Goal: Use online tool/utility: Utilize a website feature to perform a specific function

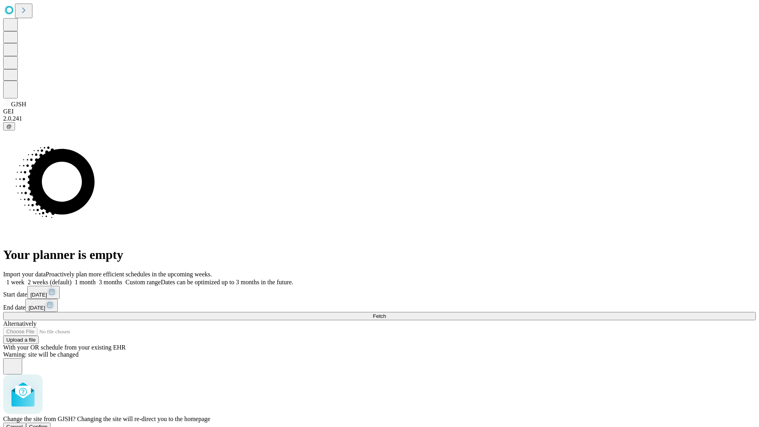
click at [48, 424] on span "Confirm" at bounding box center [38, 427] width 19 height 6
click at [96, 279] on label "1 month" at bounding box center [84, 282] width 24 height 7
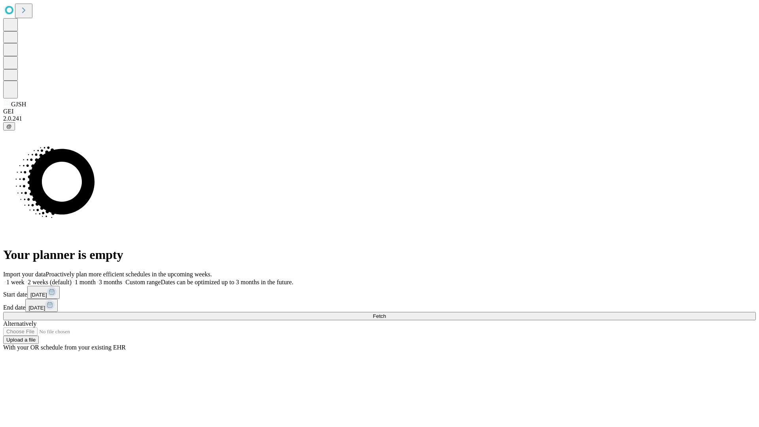
click at [386, 313] on span "Fetch" at bounding box center [379, 316] width 13 height 6
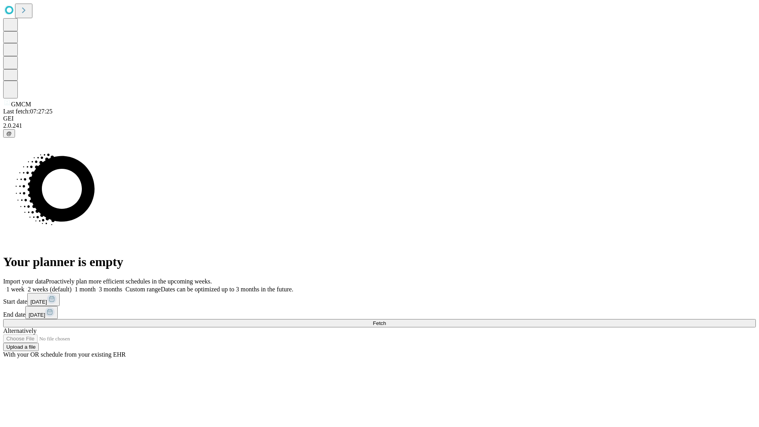
click at [96, 286] on label "1 month" at bounding box center [84, 289] width 24 height 7
click at [386, 320] on span "Fetch" at bounding box center [379, 323] width 13 height 6
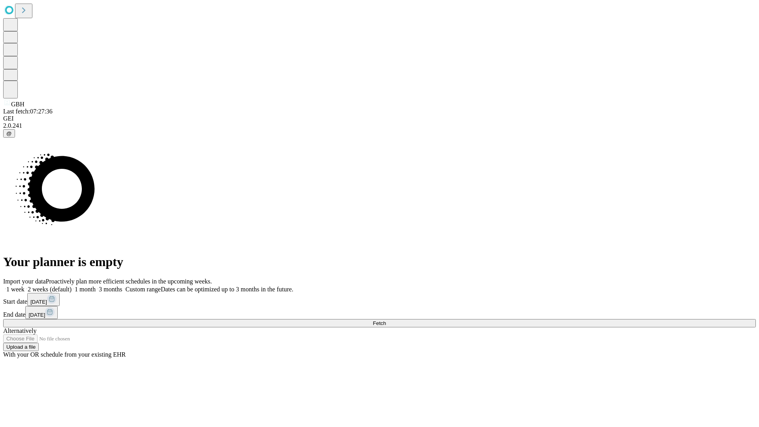
click at [96, 286] on label "1 month" at bounding box center [84, 289] width 24 height 7
click at [386, 320] on span "Fetch" at bounding box center [379, 323] width 13 height 6
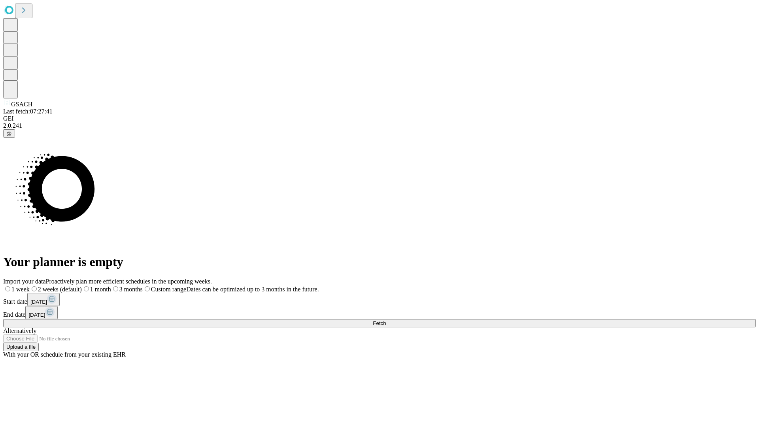
click at [386, 320] on span "Fetch" at bounding box center [379, 323] width 13 height 6
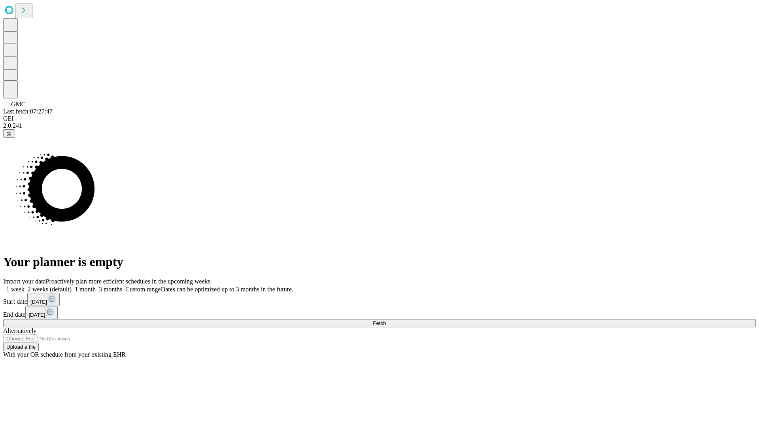
click at [96, 286] on label "1 month" at bounding box center [84, 289] width 24 height 7
click at [386, 320] on span "Fetch" at bounding box center [379, 323] width 13 height 6
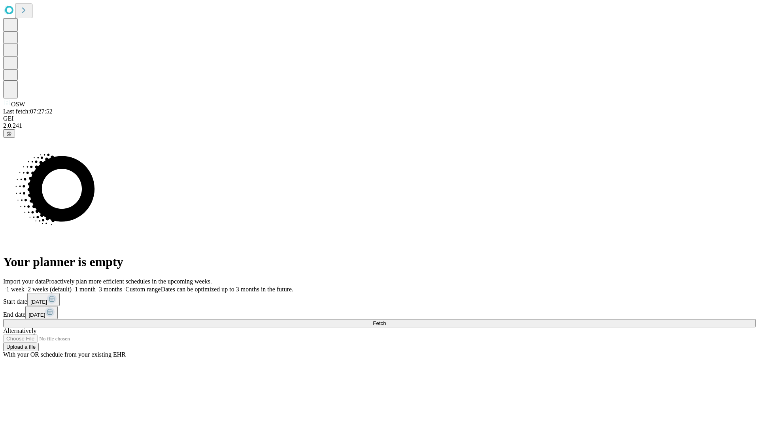
click at [386, 320] on span "Fetch" at bounding box center [379, 323] width 13 height 6
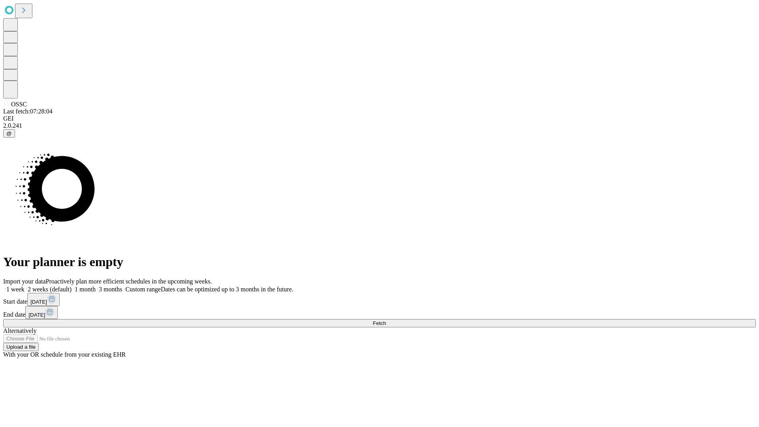
click at [96, 286] on label "1 month" at bounding box center [84, 289] width 24 height 7
click at [386, 320] on span "Fetch" at bounding box center [379, 323] width 13 height 6
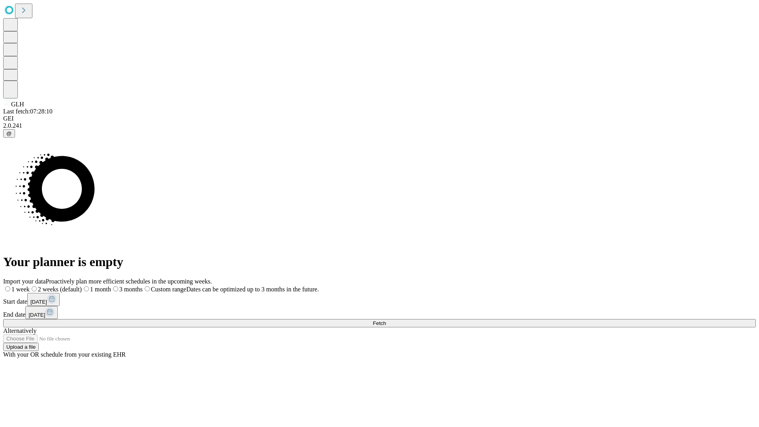
click at [111, 286] on label "1 month" at bounding box center [96, 289] width 29 height 7
click at [386, 320] on span "Fetch" at bounding box center [379, 323] width 13 height 6
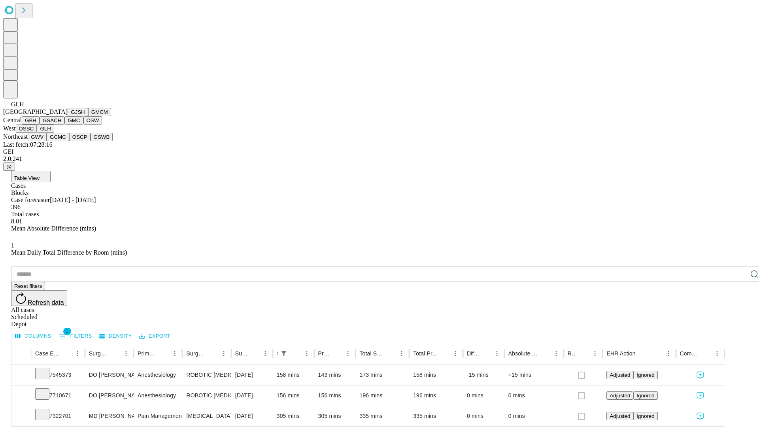
click at [47, 141] on button "GWV" at bounding box center [37, 137] width 19 height 8
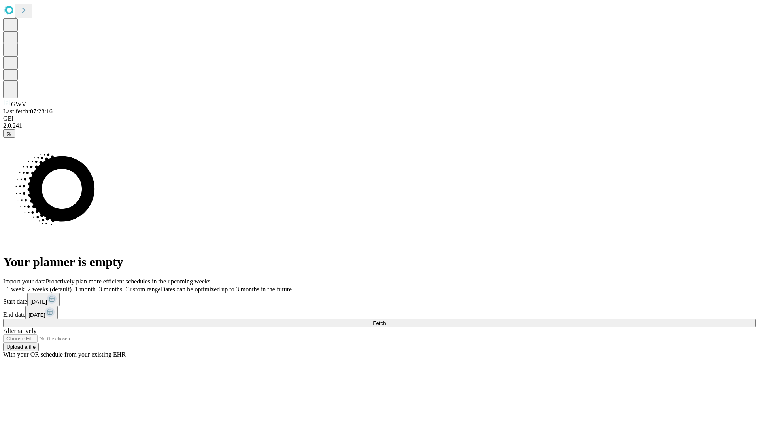
click at [96, 286] on label "1 month" at bounding box center [84, 289] width 24 height 7
click at [386, 320] on span "Fetch" at bounding box center [379, 323] width 13 height 6
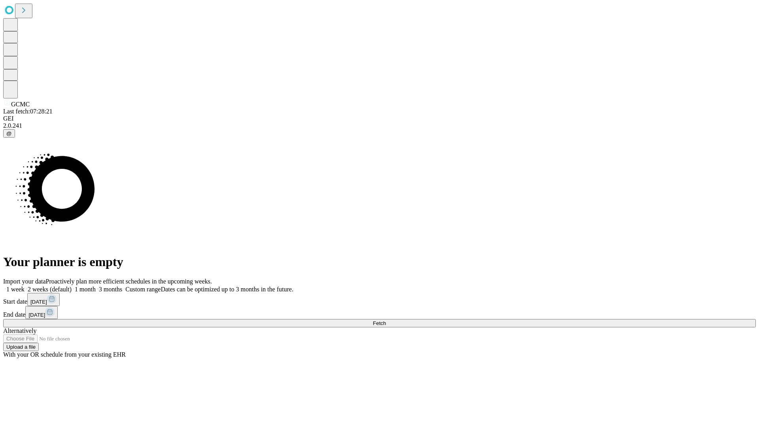
click at [386, 320] on span "Fetch" at bounding box center [379, 323] width 13 height 6
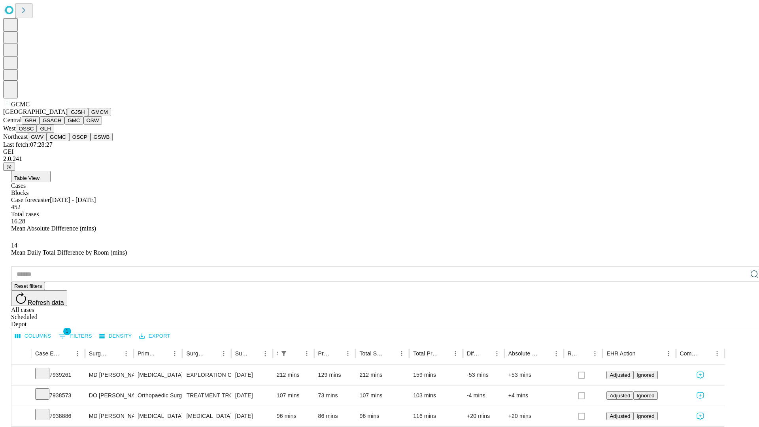
click at [69, 141] on button "OSCP" at bounding box center [79, 137] width 21 height 8
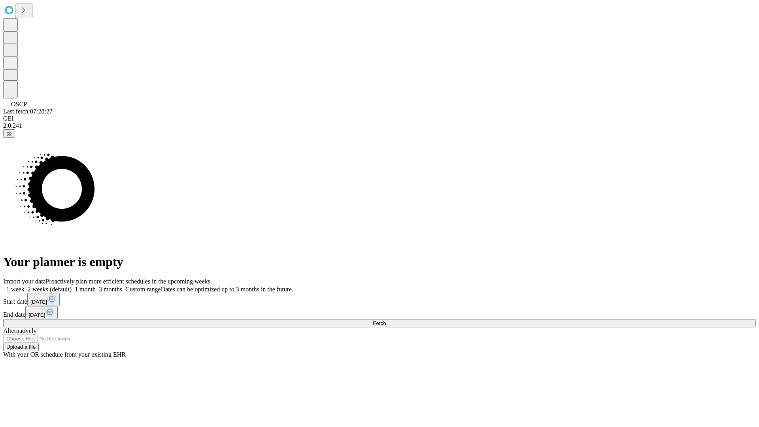
click at [96, 286] on label "1 month" at bounding box center [84, 289] width 24 height 7
click at [386, 320] on span "Fetch" at bounding box center [379, 323] width 13 height 6
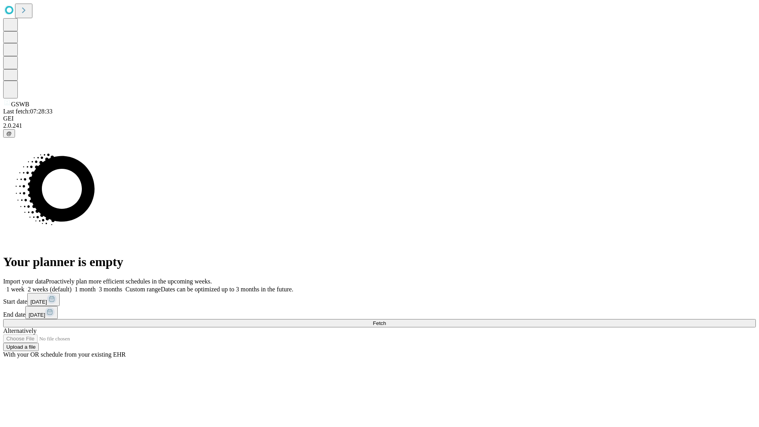
click at [96, 286] on label "1 month" at bounding box center [84, 289] width 24 height 7
click at [386, 320] on span "Fetch" at bounding box center [379, 323] width 13 height 6
